Goal: Information Seeking & Learning: Check status

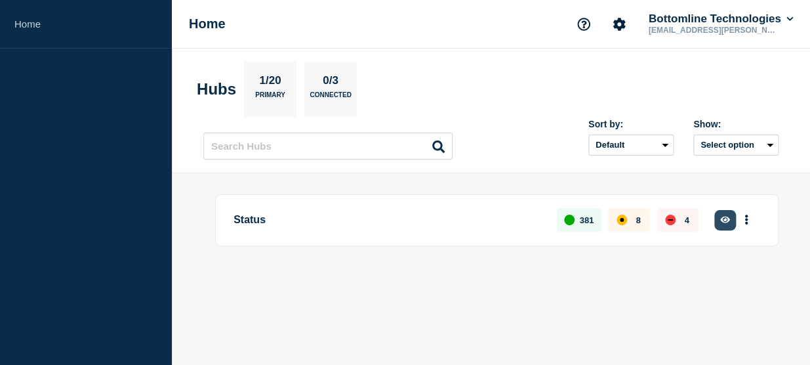
click at [727, 216] on icon "button" at bounding box center [725, 219] width 10 height 9
click at [729, 219] on icon "button" at bounding box center [725, 219] width 10 height 7
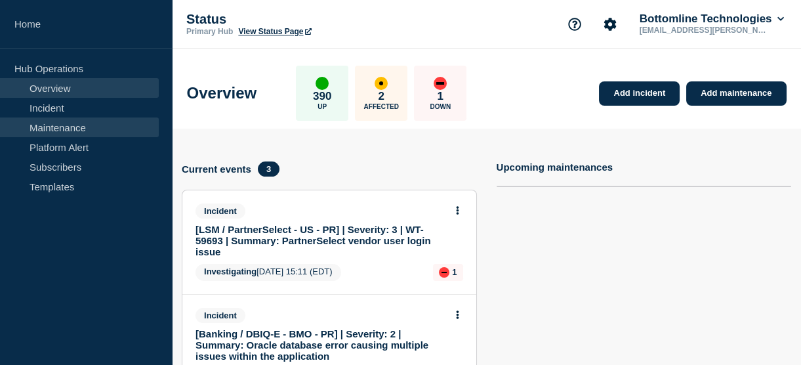
click at [56, 126] on link "Maintenance" at bounding box center [79, 127] width 159 height 20
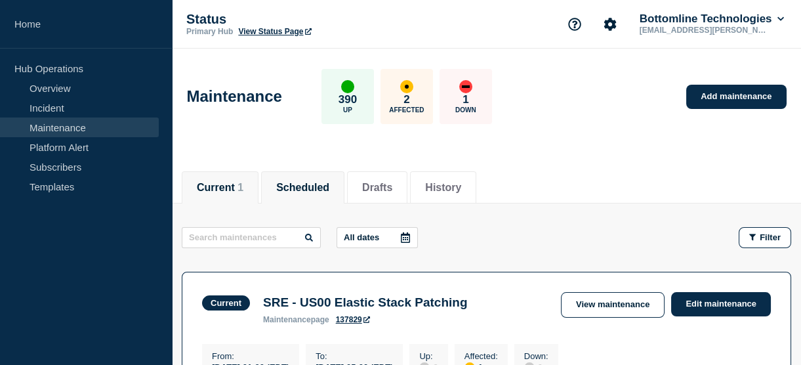
click at [325, 183] on button "Scheduled" at bounding box center [302, 188] width 53 height 12
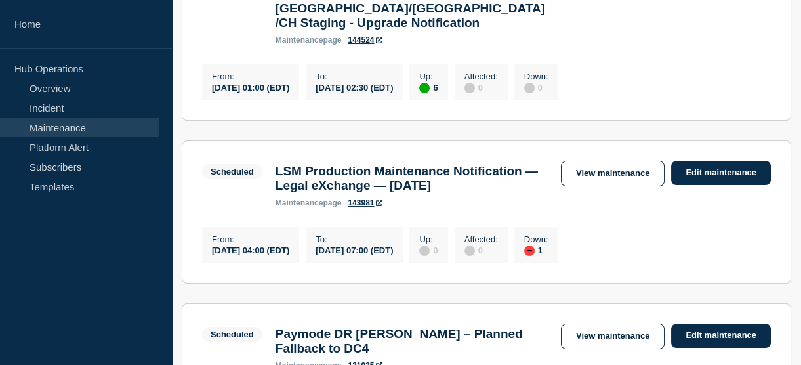
scroll to position [312, 0]
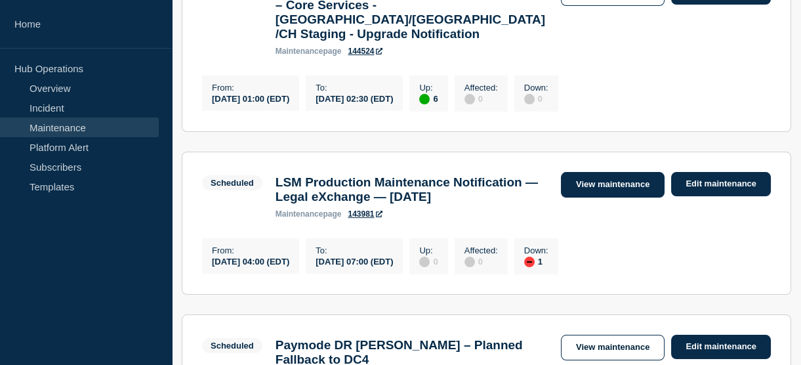
click at [577, 172] on link "View maintenance" at bounding box center [613, 185] width 104 height 26
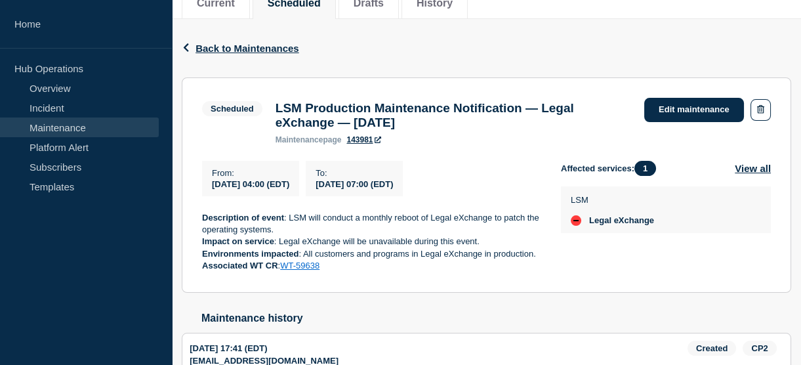
scroll to position [274, 0]
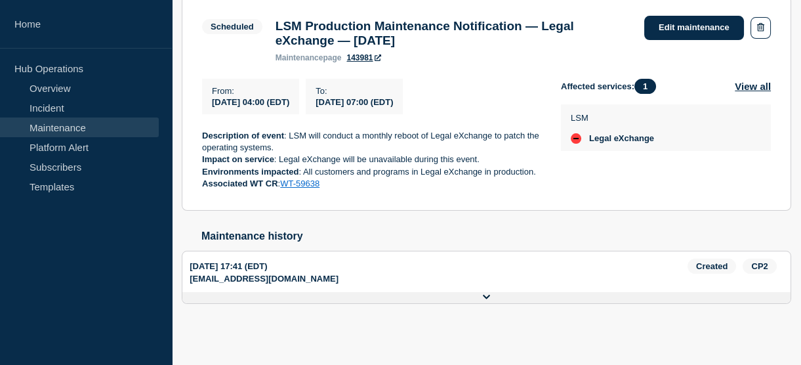
click at [479, 296] on button at bounding box center [486, 297] width 608 height 11
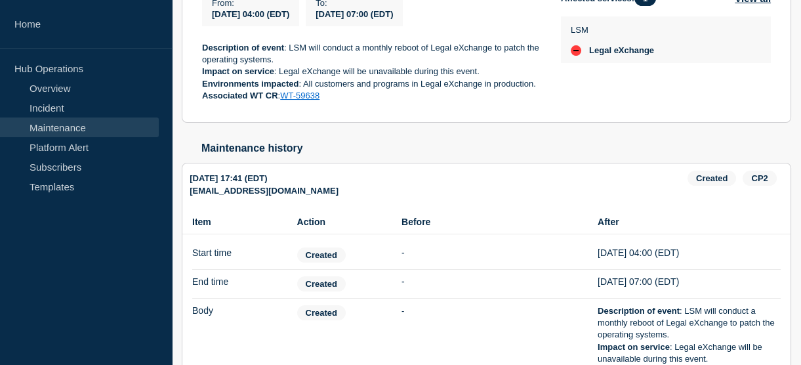
scroll to position [514, 0]
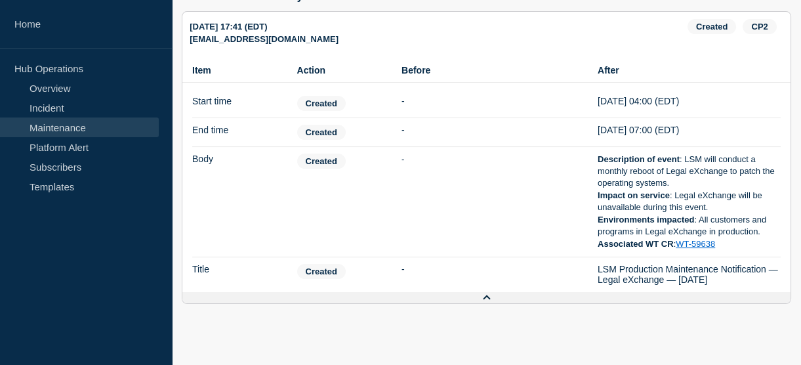
click at [485, 298] on icon at bounding box center [487, 297] width 8 height 9
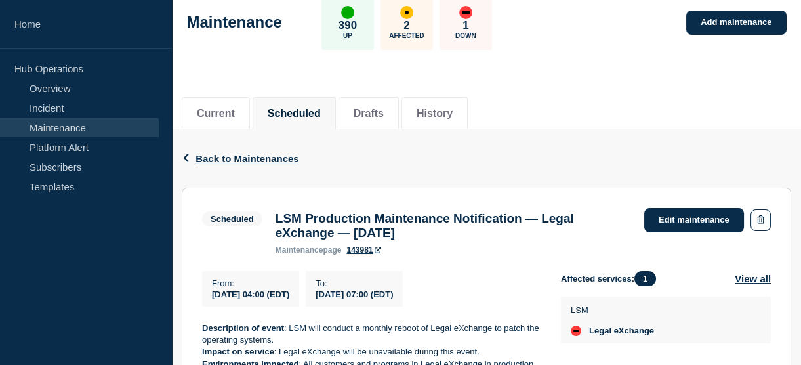
scroll to position [100, 0]
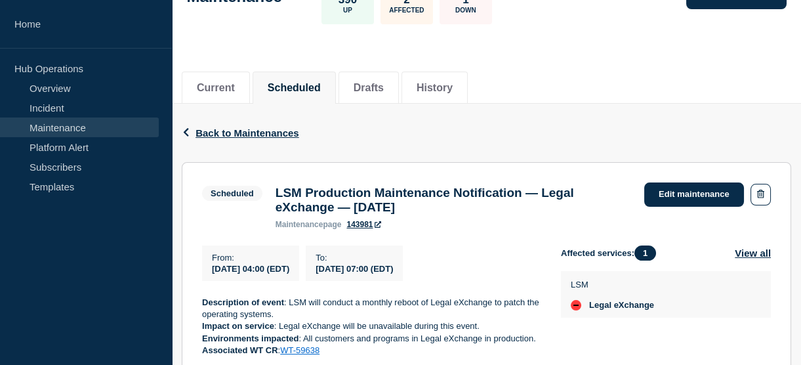
click at [58, 131] on link "Maintenance" at bounding box center [79, 127] width 159 height 20
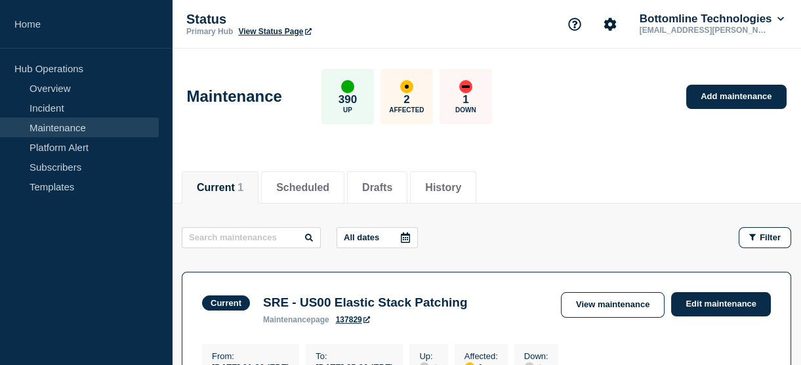
click at [408, 236] on icon at bounding box center [405, 237] width 10 height 10
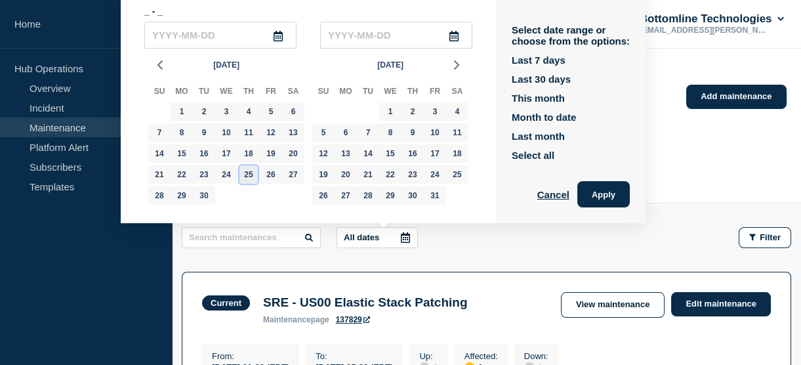
click at [246, 177] on div "25" at bounding box center [248, 174] width 18 height 18
type input "2025-09-25"
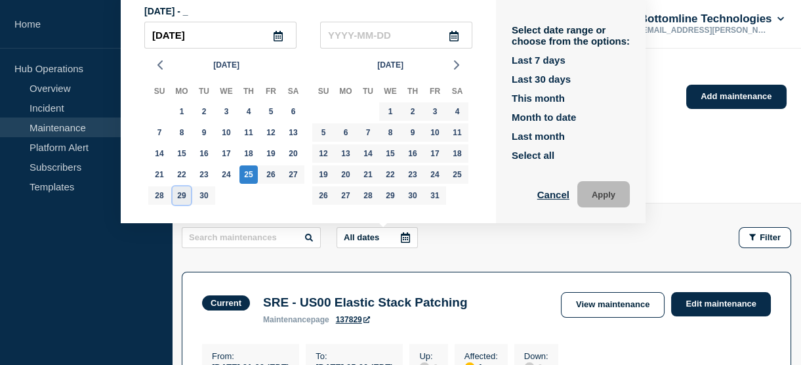
click at [181, 197] on div "29" at bounding box center [182, 195] width 18 height 18
type input "2025-09-29"
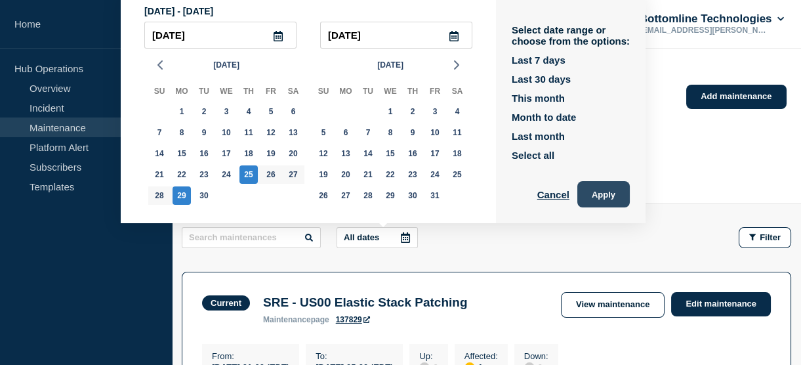
click at [603, 193] on button "Apply" at bounding box center [603, 194] width 52 height 26
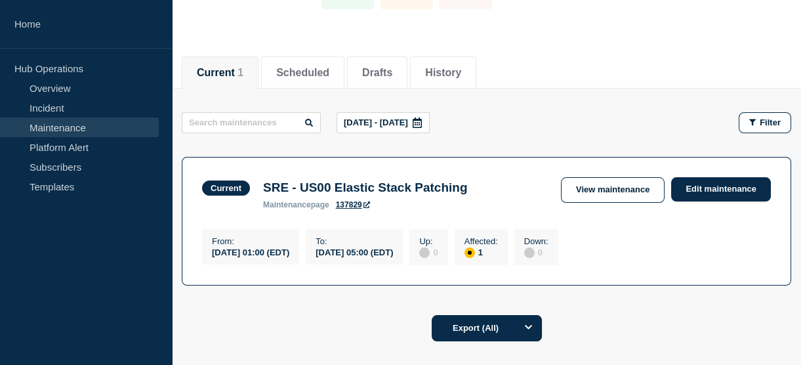
scroll to position [113, 0]
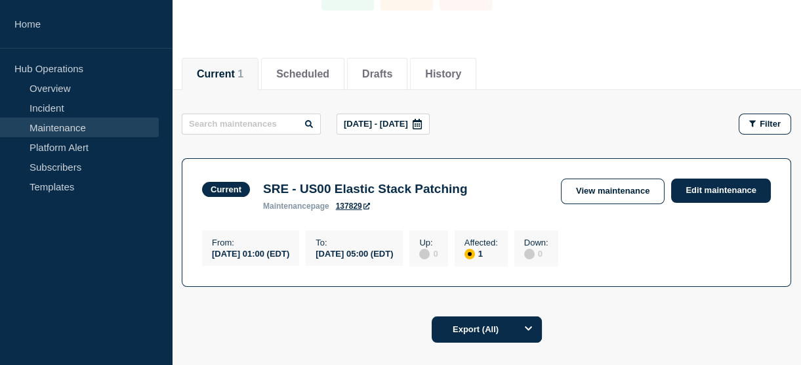
click at [422, 124] on icon at bounding box center [417, 124] width 9 height 10
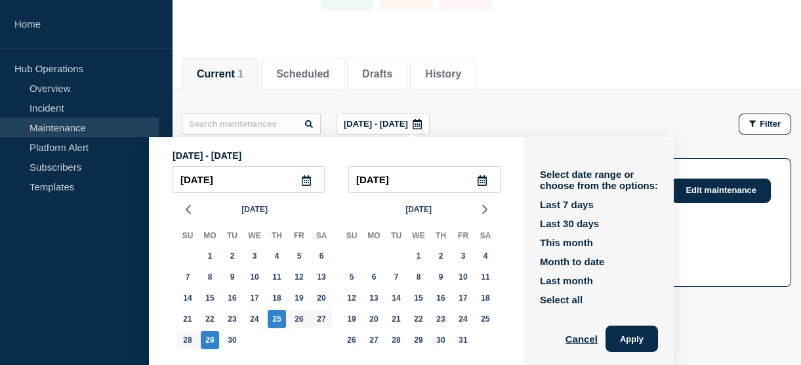
scroll to position [116, 0]
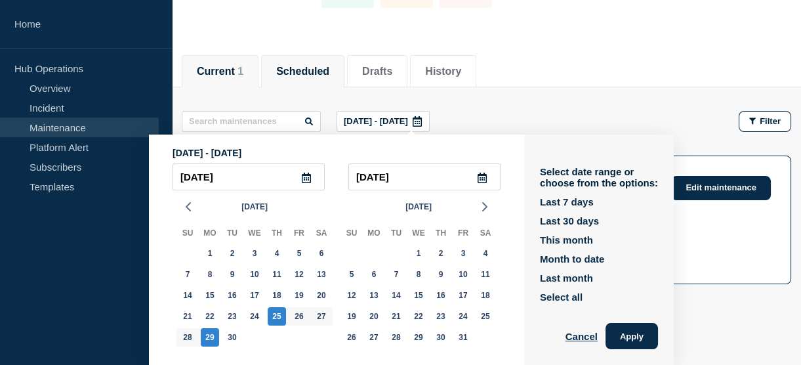
click at [318, 67] on button "Scheduled" at bounding box center [302, 72] width 53 height 12
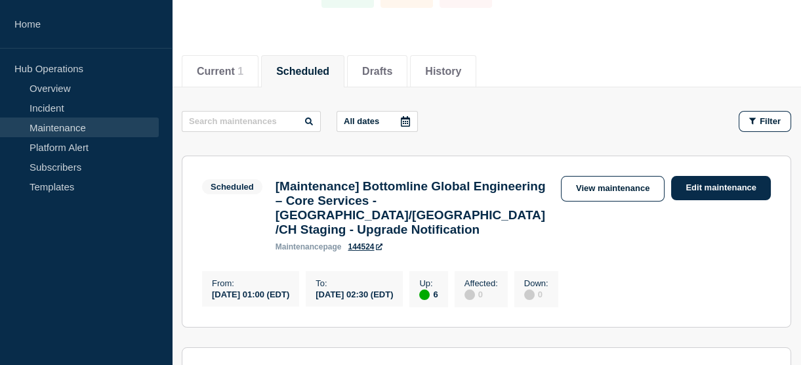
click at [401, 120] on div at bounding box center [406, 122] width 24 height 20
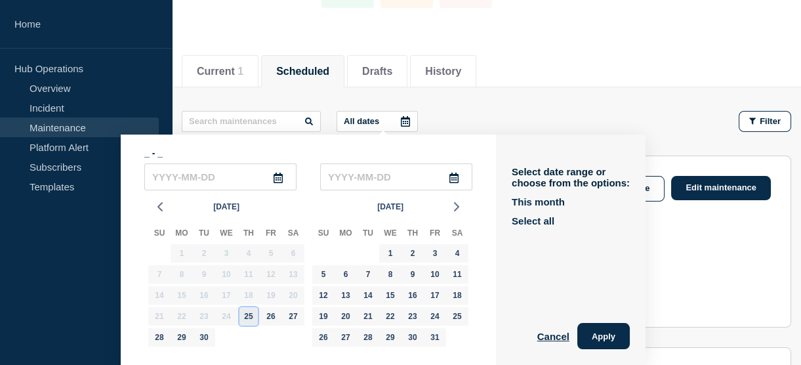
click at [246, 313] on div "25" at bounding box center [248, 316] width 18 height 18
type input "2025-09-25"
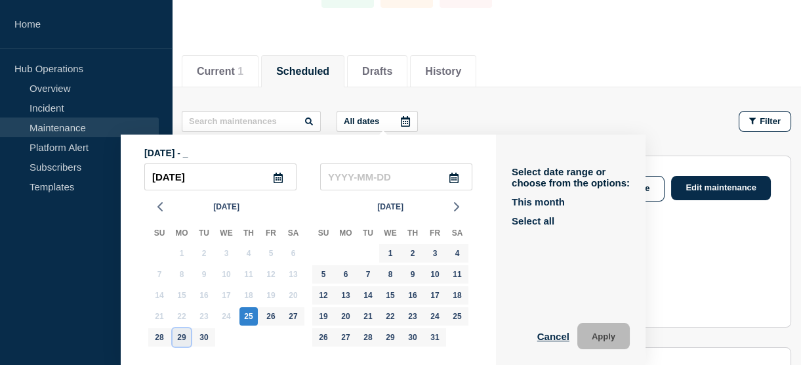
click at [183, 338] on div "29" at bounding box center [182, 337] width 18 height 18
type input "2025-09-29"
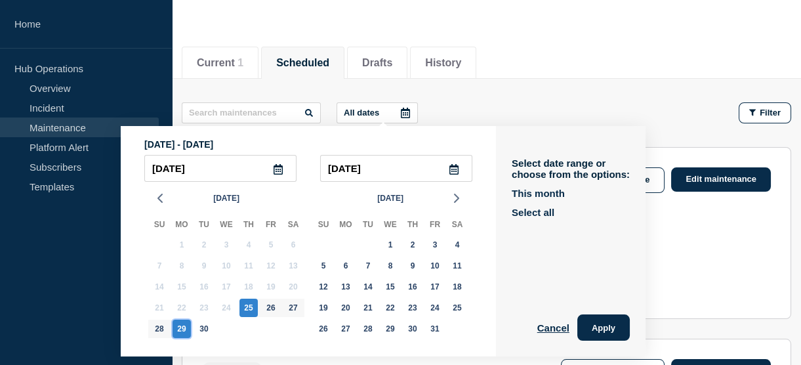
scroll to position [123, 0]
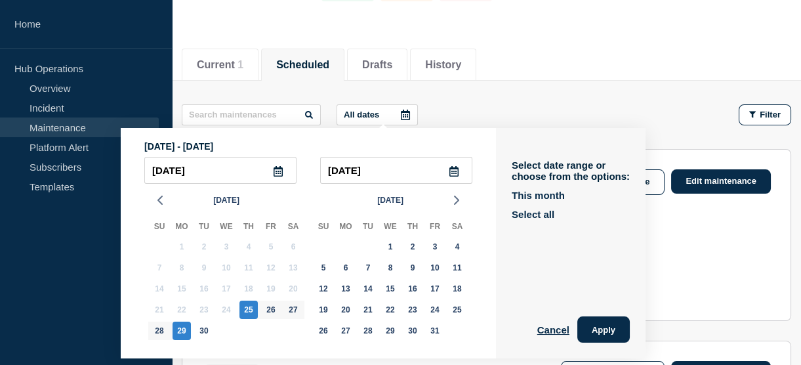
click at [590, 320] on button "Apply" at bounding box center [603, 329] width 52 height 26
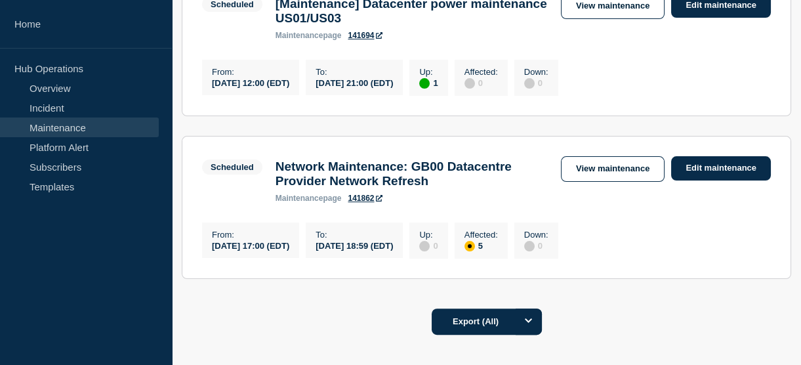
scroll to position [807, 0]
